Goal: Information Seeking & Learning: Find specific fact

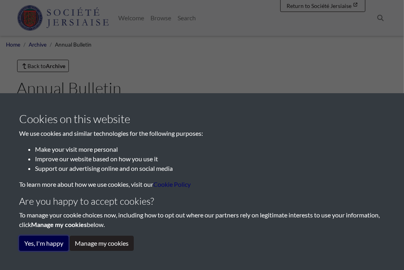
click at [56, 240] on button "Yes, I'm happy" at bounding box center [43, 243] width 49 height 15
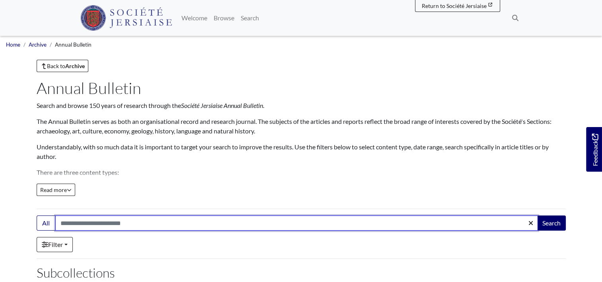
click at [97, 222] on input "Search:" at bounding box center [296, 222] width 483 height 15
click at [88, 220] on input "Search:" at bounding box center [296, 222] width 483 height 15
type input "**********"
click at [404, 215] on button "Search" at bounding box center [551, 222] width 29 height 15
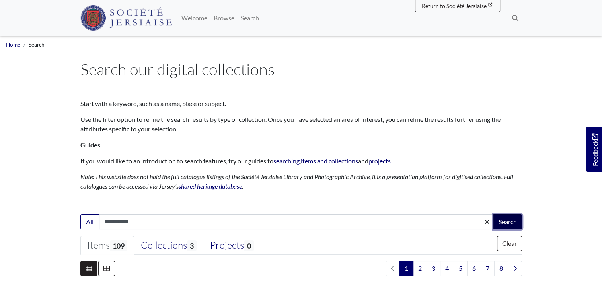
click at [506, 224] on button "Search" at bounding box center [508, 221] width 29 height 15
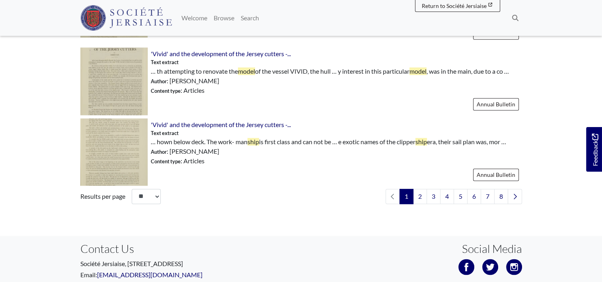
scroll to position [1208, 0]
